Goal: Navigation & Orientation: Understand site structure

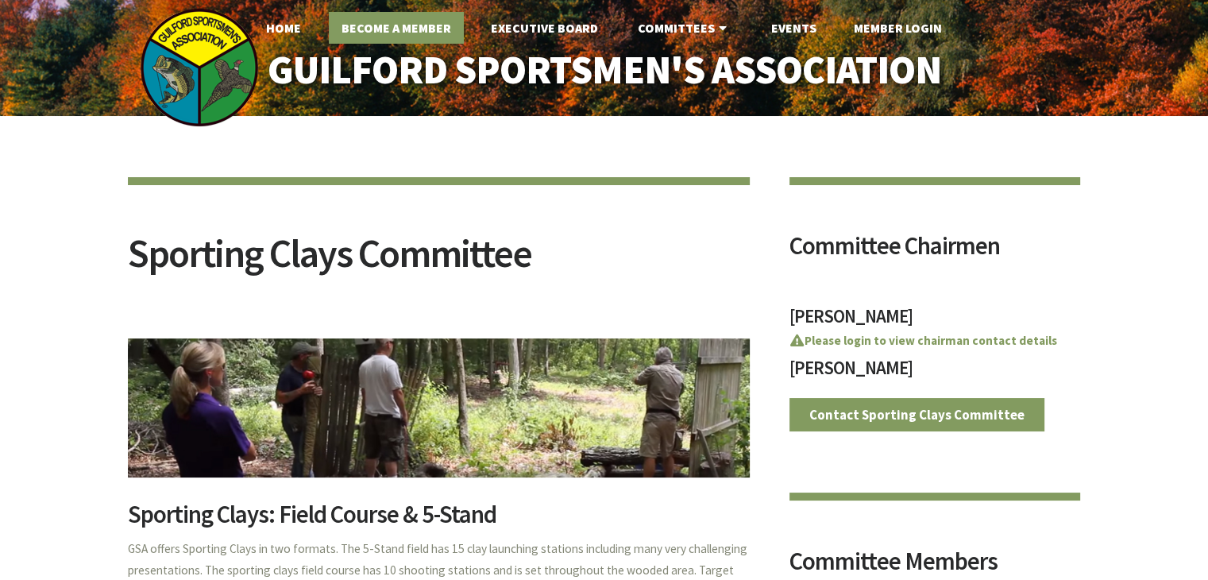
click at [376, 26] on link "Become A Member" at bounding box center [396, 28] width 135 height 32
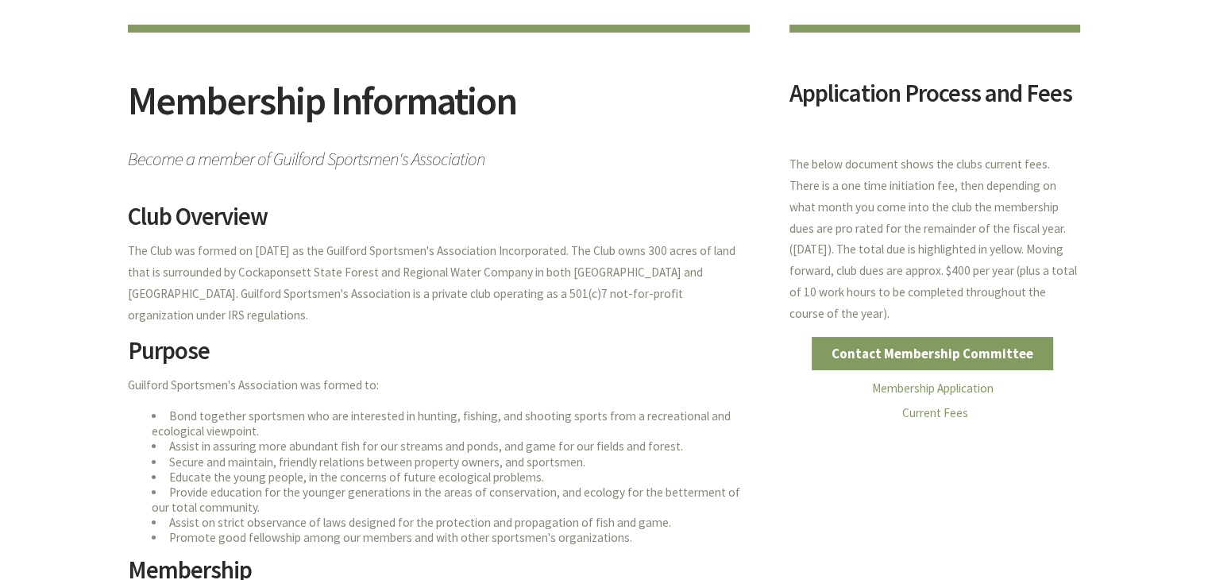
scroll to position [159, 0]
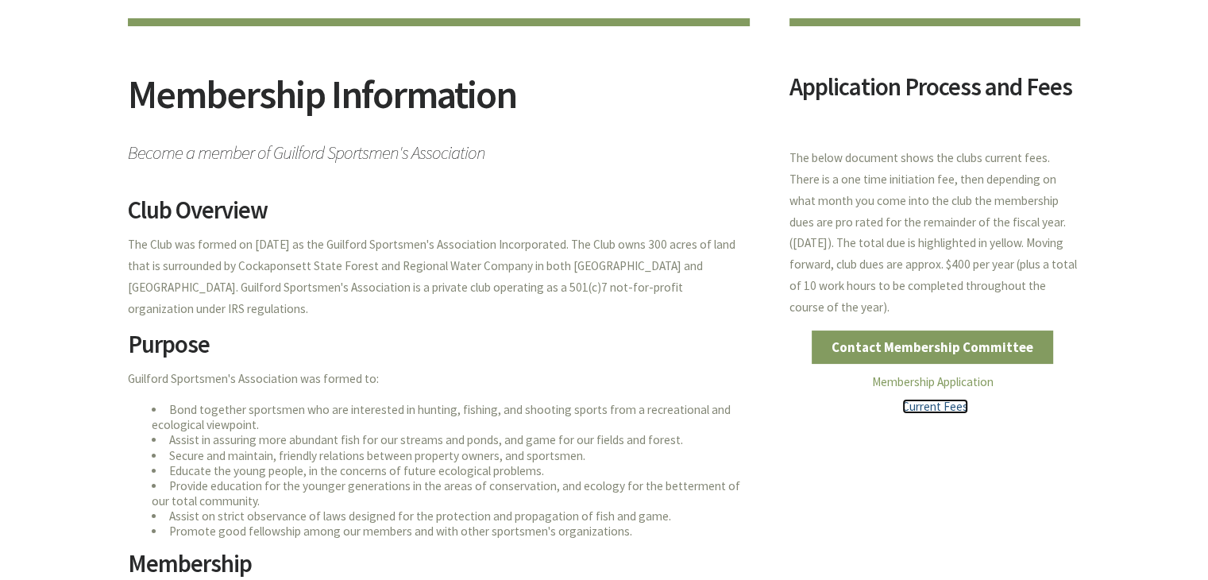
click at [929, 407] on link "Current Fees" at bounding box center [935, 406] width 66 height 15
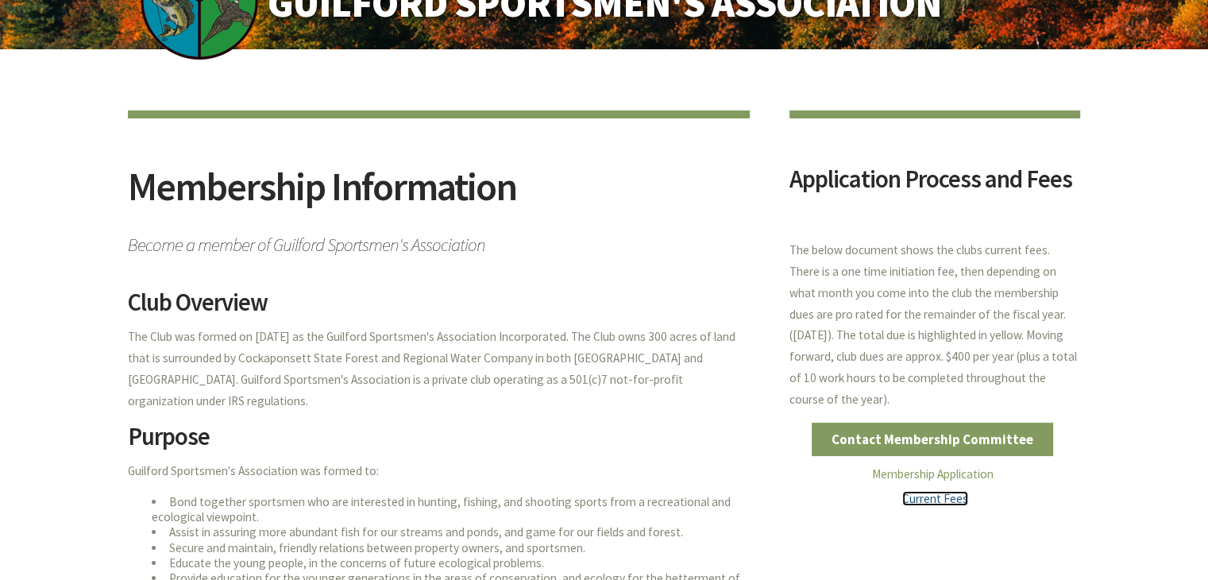
scroll to position [0, 0]
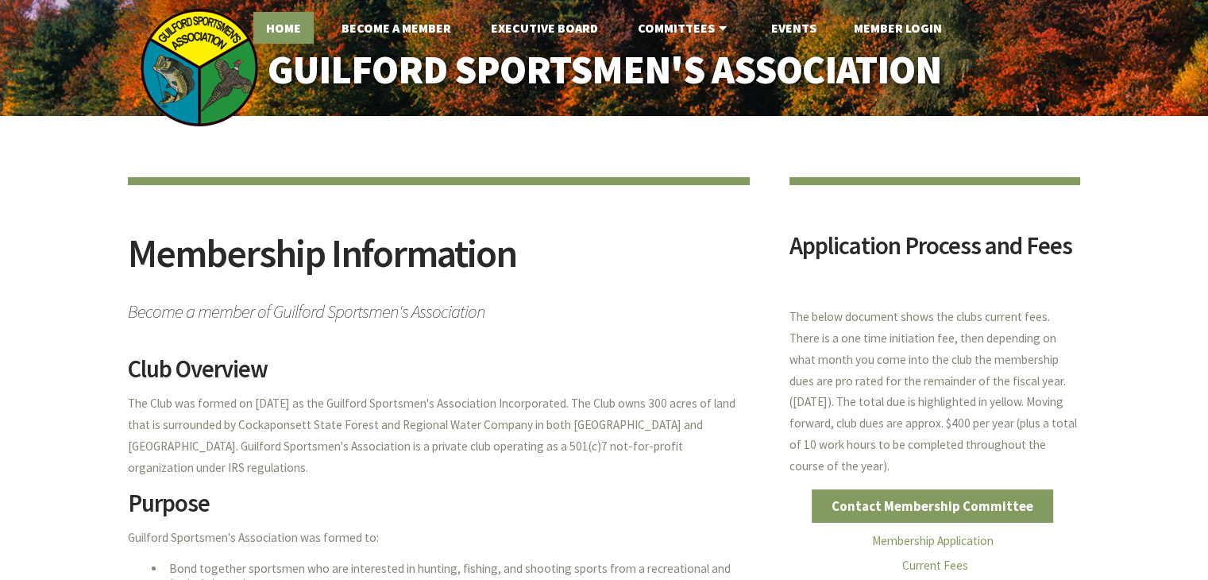
click at [285, 36] on link "Home" at bounding box center [283, 28] width 60 height 32
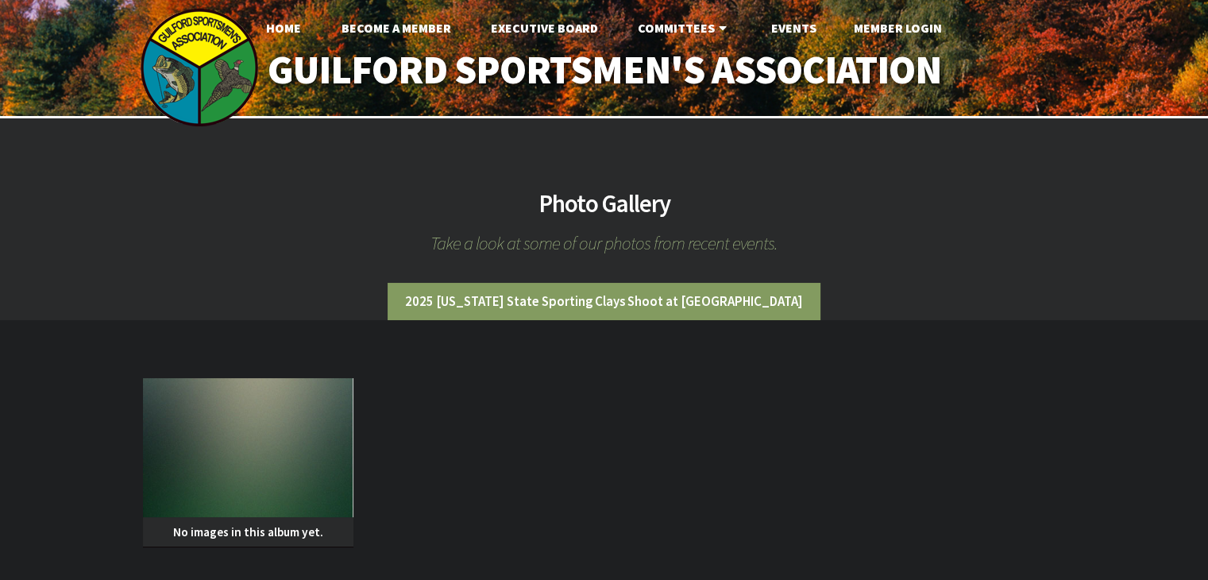
click at [593, 303] on li "2025 Connecticut State Sporting Clays Shoot at GSA" at bounding box center [604, 301] width 433 height 37
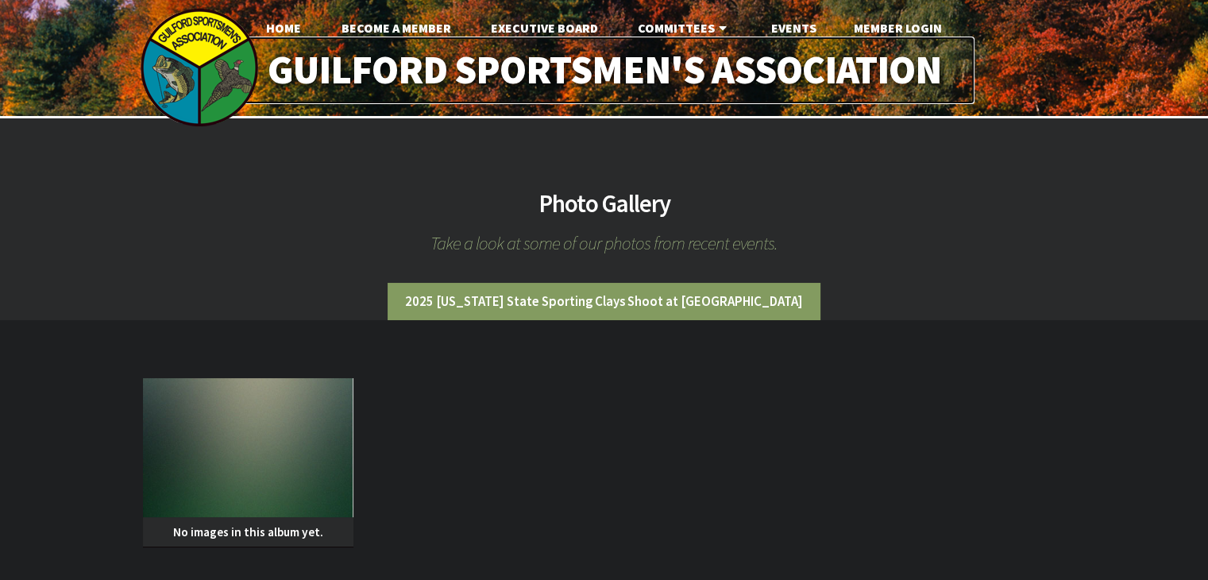
click at [562, 72] on link "Guilford Sportsmen's Association" at bounding box center [604, 71] width 741 height 68
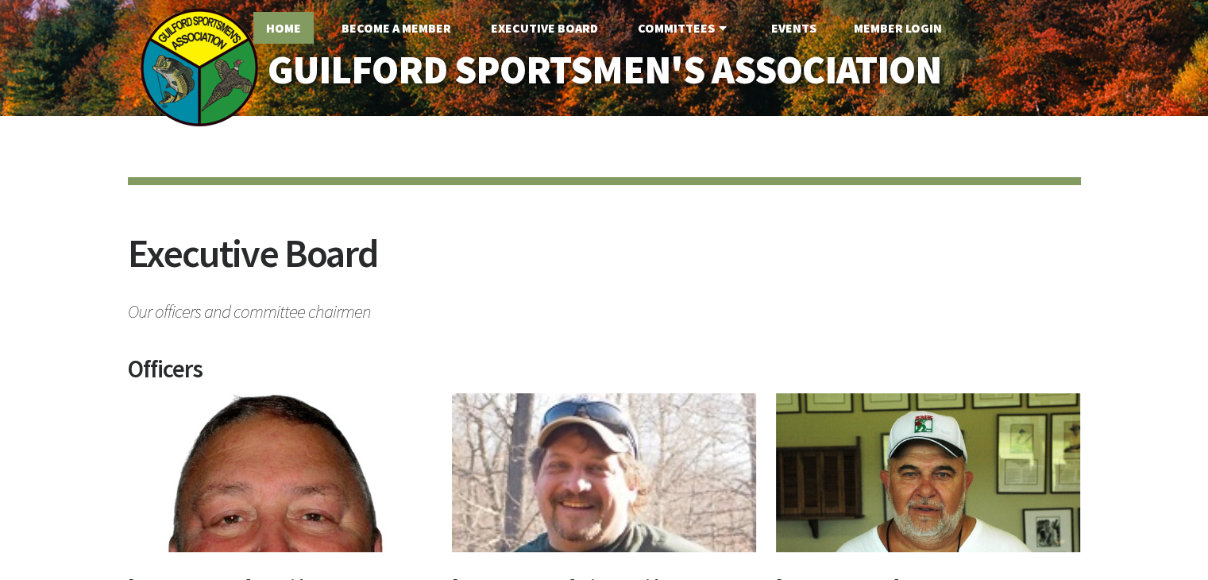
click at [275, 32] on link "Home" at bounding box center [283, 28] width 60 height 32
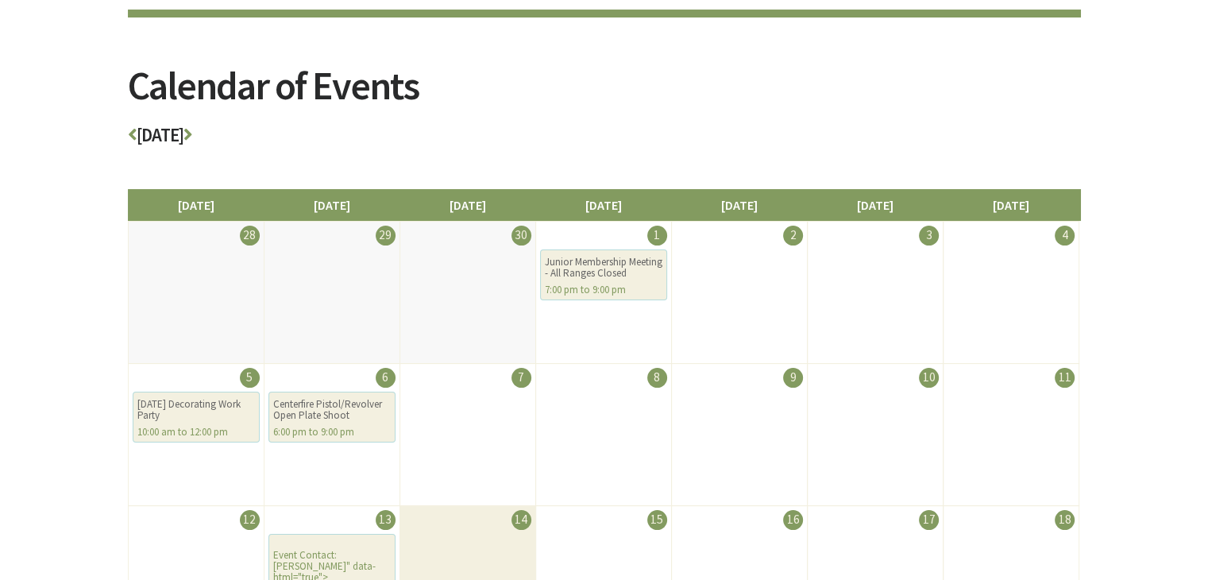
scroll to position [159, 0]
